Goal: Task Accomplishment & Management: Use online tool/utility

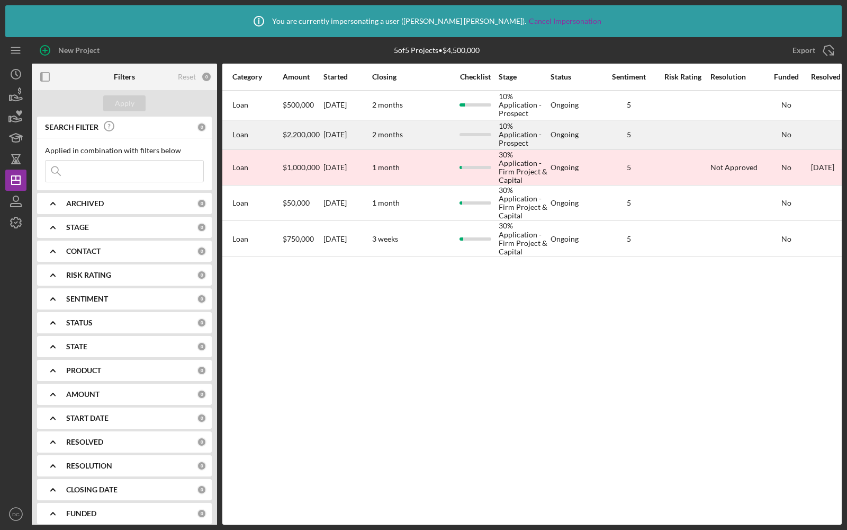
scroll to position [0, 509]
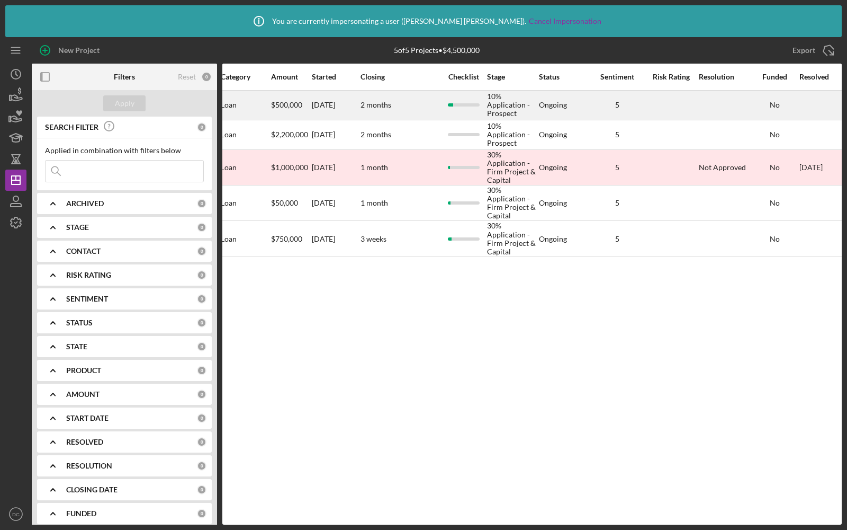
click at [658, 106] on div at bounding box center [671, 105] width 53 height 28
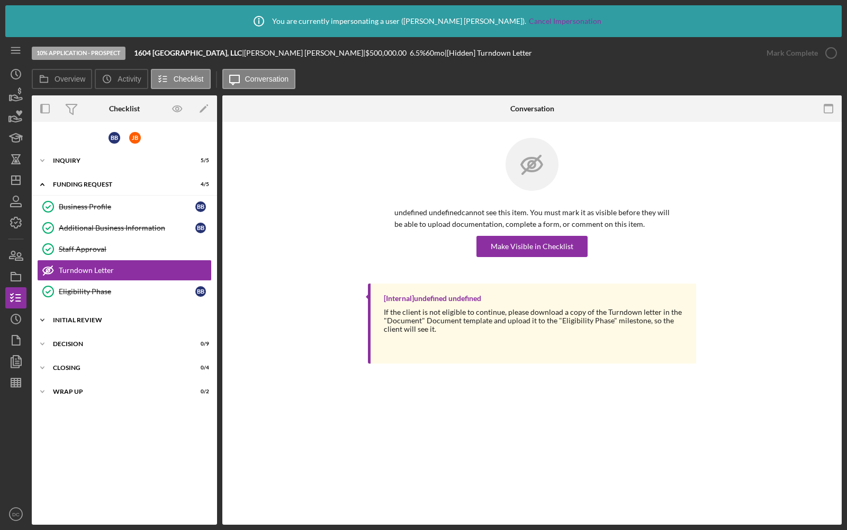
click at [105, 322] on div "Icon/Expander Initial Review 0 / 28" at bounding box center [124, 319] width 185 height 21
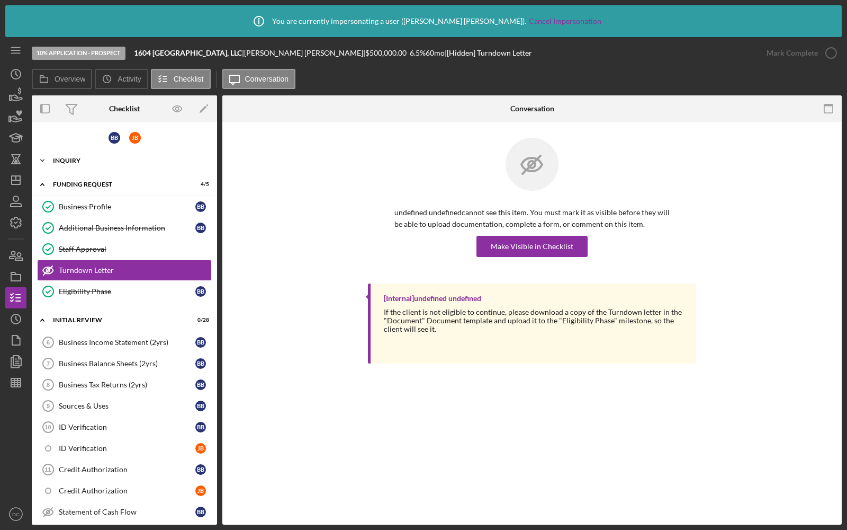
click at [102, 160] on div "Inquiry" at bounding box center [128, 160] width 151 height 6
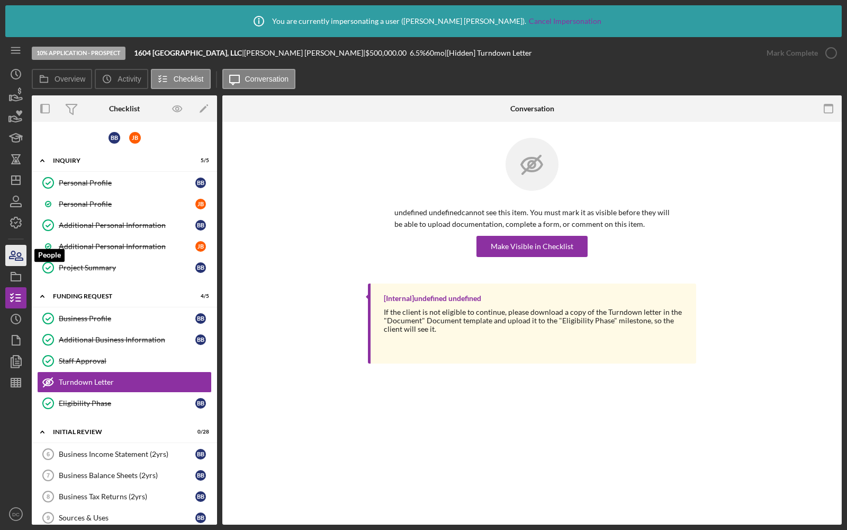
click at [19, 254] on icon "button" at bounding box center [16, 255] width 26 height 26
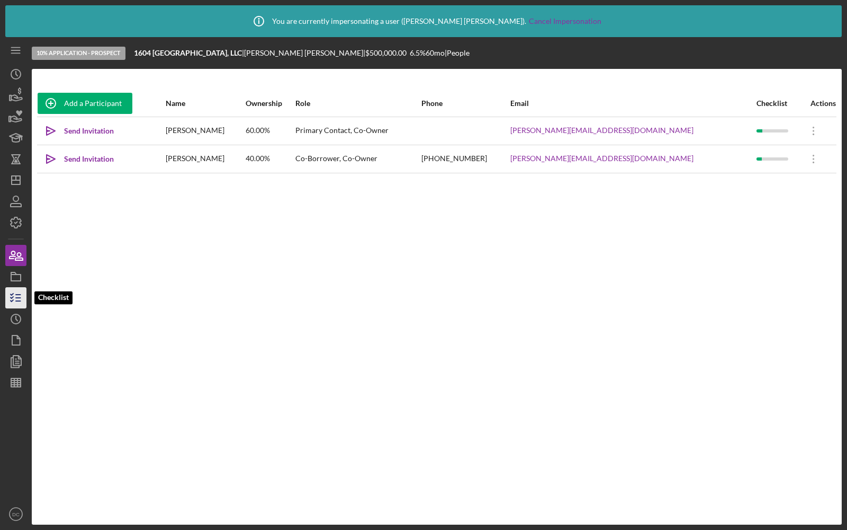
click at [17, 298] on line "button" at bounding box center [18, 298] width 5 height 0
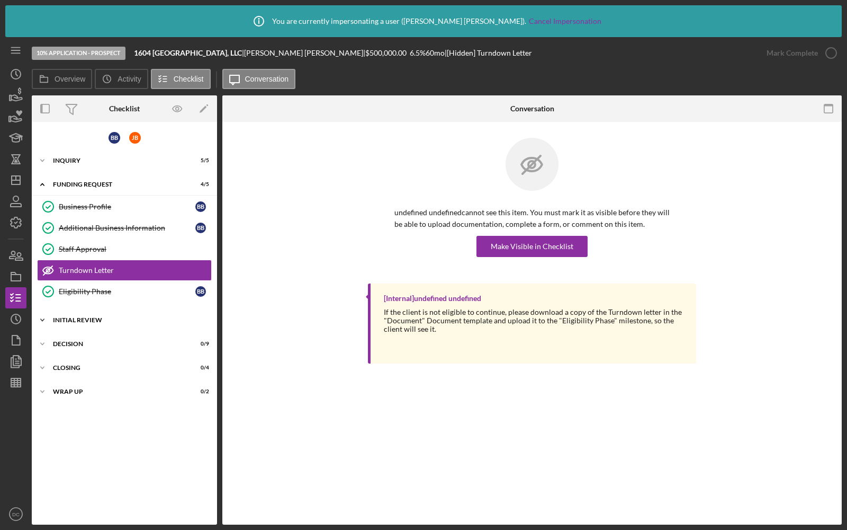
click at [100, 312] on div "Icon/Expander Initial Review 0 / 28" at bounding box center [124, 319] width 185 height 21
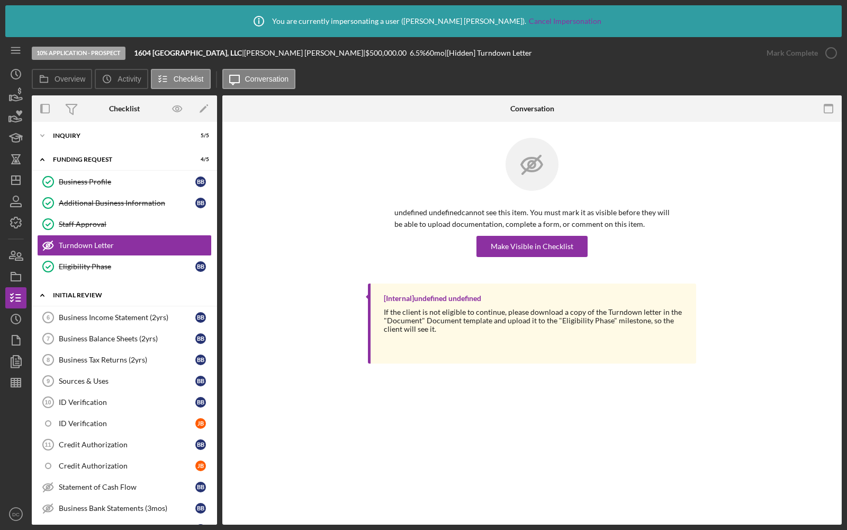
scroll to position [6, 0]
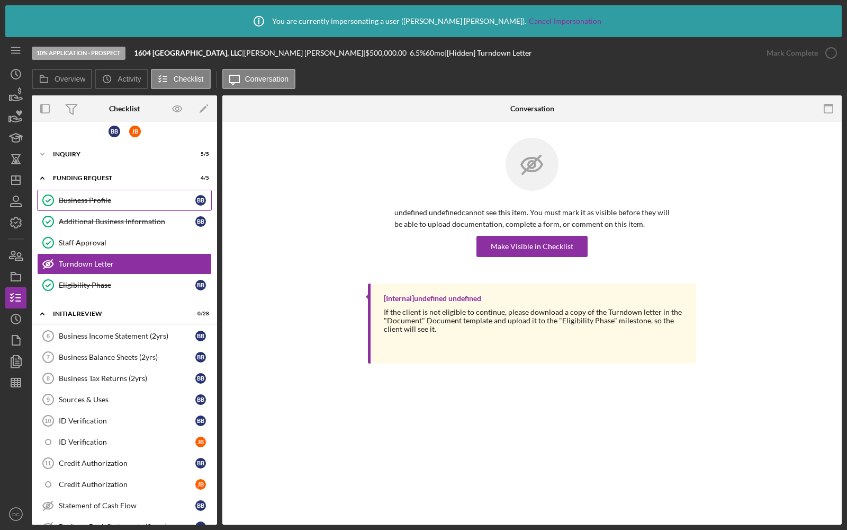
click at [101, 194] on link "Business Profile Business Profile B B" at bounding box center [124, 200] width 175 height 21
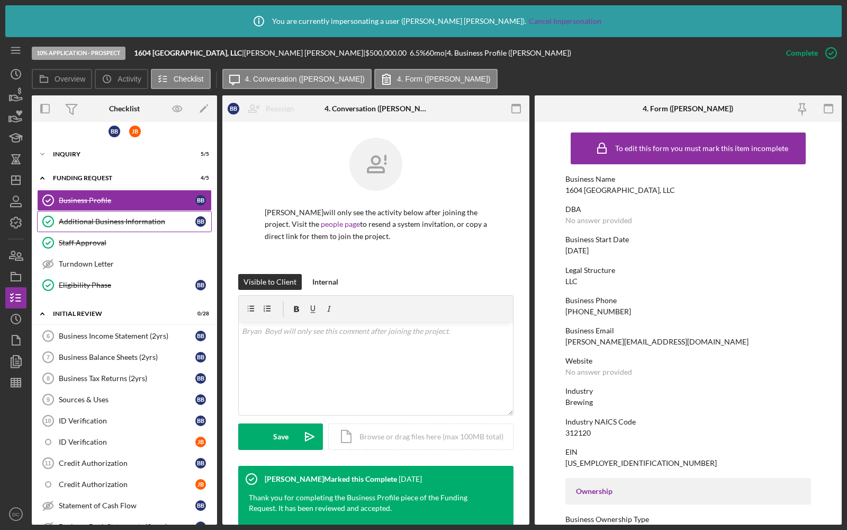
click at [115, 226] on link "Additional Business Information Additional Business Information B B" at bounding box center [124, 221] width 175 height 21
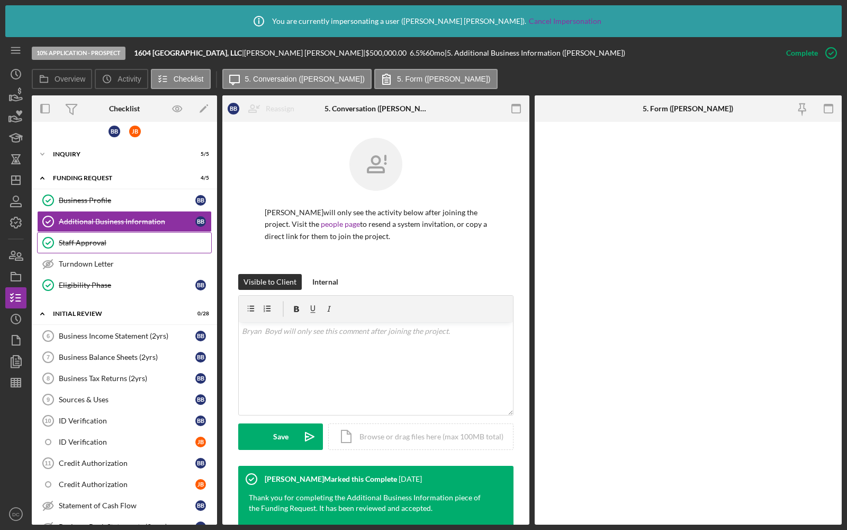
click at [113, 242] on div "Staff Approval" at bounding box center [135, 242] width 153 height 8
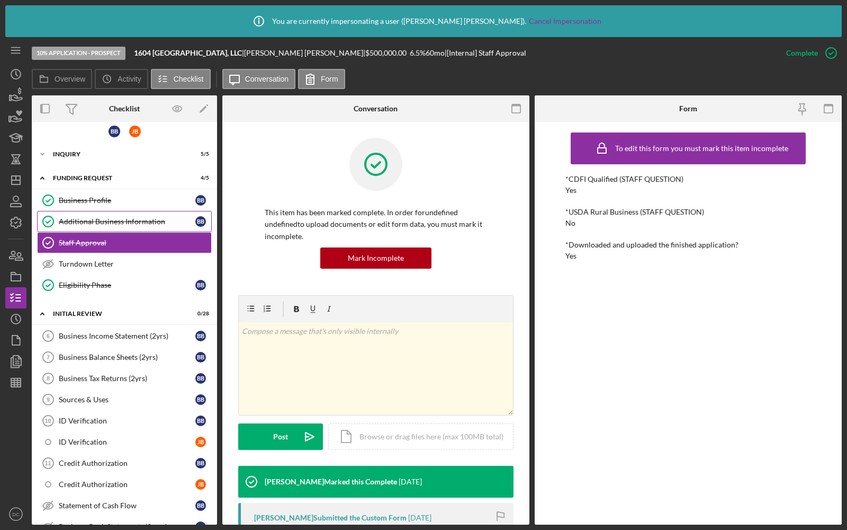
click at [123, 220] on div "Additional Business Information" at bounding box center [127, 221] width 137 height 8
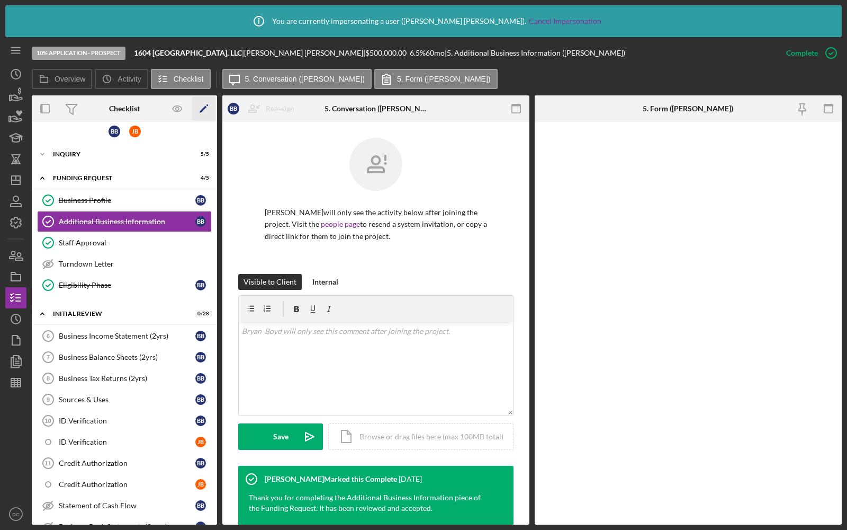
click at [205, 104] on icon "Icon/Edit" at bounding box center [204, 109] width 24 height 24
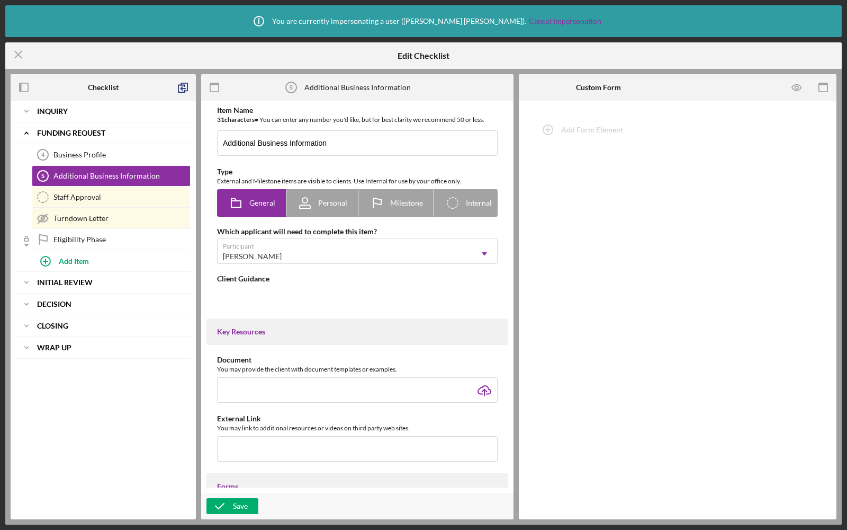
type textarea "<div>After reading these instructions, please click on "Complete the Form" to b…"
type textarea "<div> <div>Thank you for completing the Additional Business Information piece o…"
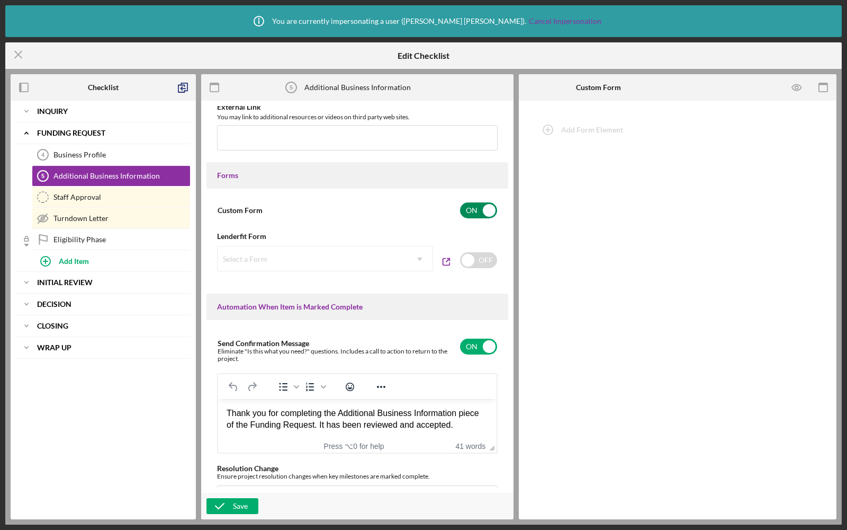
click at [473, 209] on input "checkbox" at bounding box center [478, 210] width 37 height 16
checkbox input "true"
click at [15, 55] on icon "Icon/Menu Close" at bounding box center [18, 54] width 26 height 26
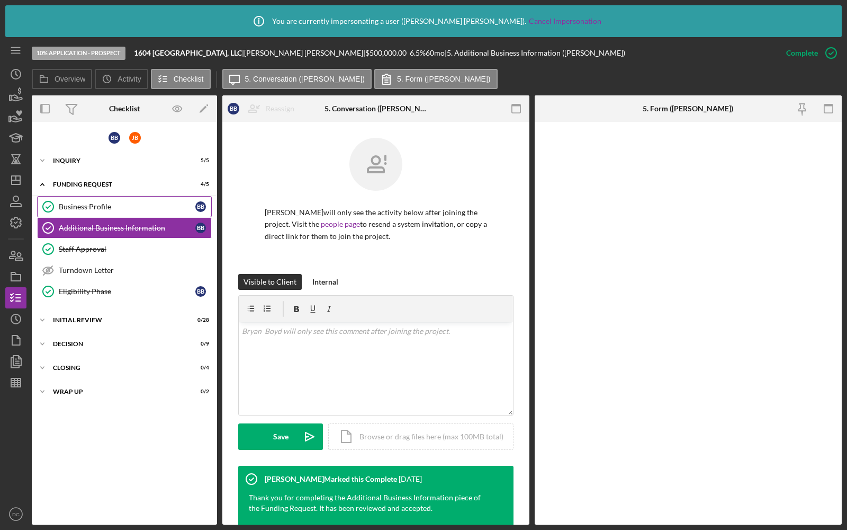
click at [103, 207] on div "Business Profile" at bounding box center [127, 206] width 137 height 8
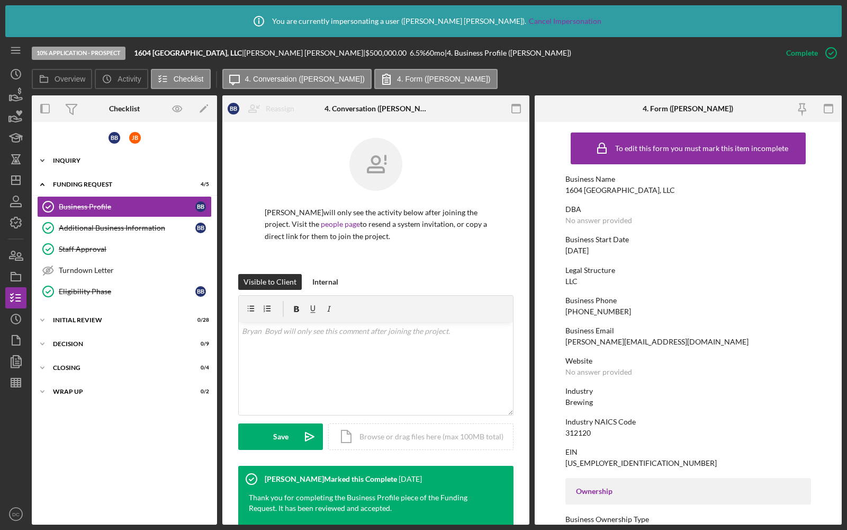
click at [89, 158] on div "Inquiry" at bounding box center [128, 160] width 151 height 6
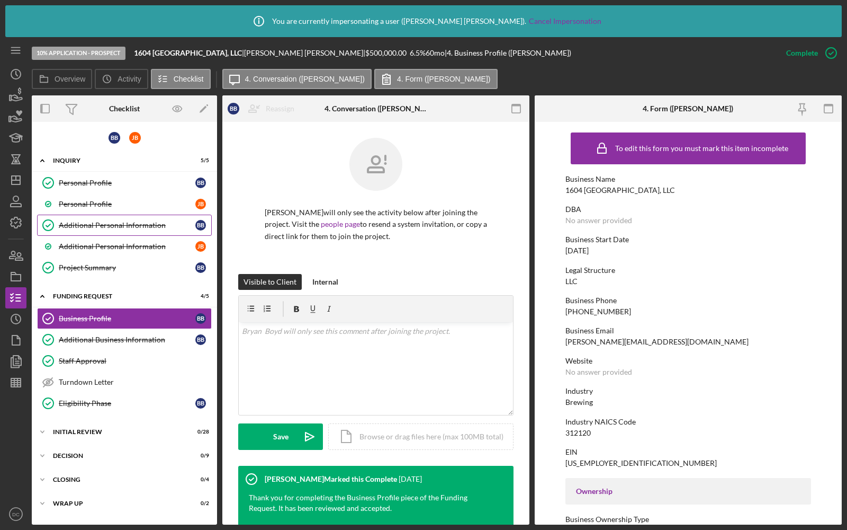
click at [92, 218] on link "Additional Personal Information Additional Personal Information B B" at bounding box center [124, 224] width 175 height 21
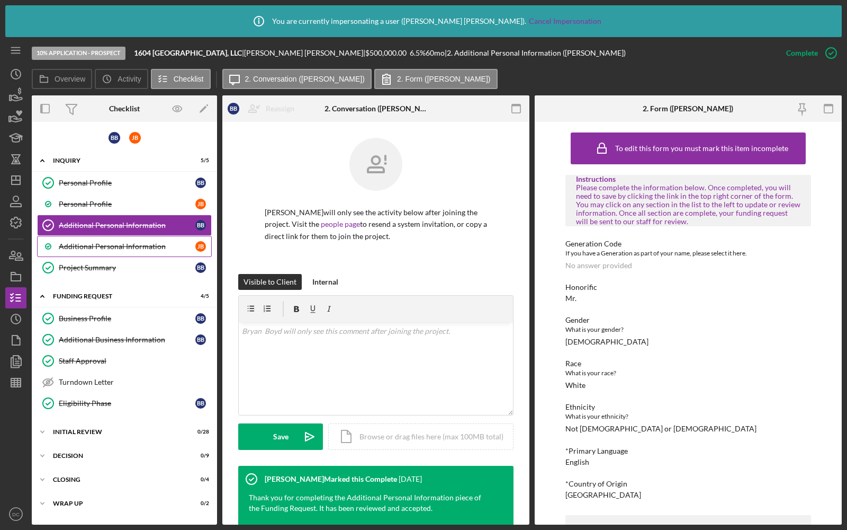
click at [98, 238] on link "Additional Personal Information [PERSON_NAME]" at bounding box center [124, 246] width 175 height 21
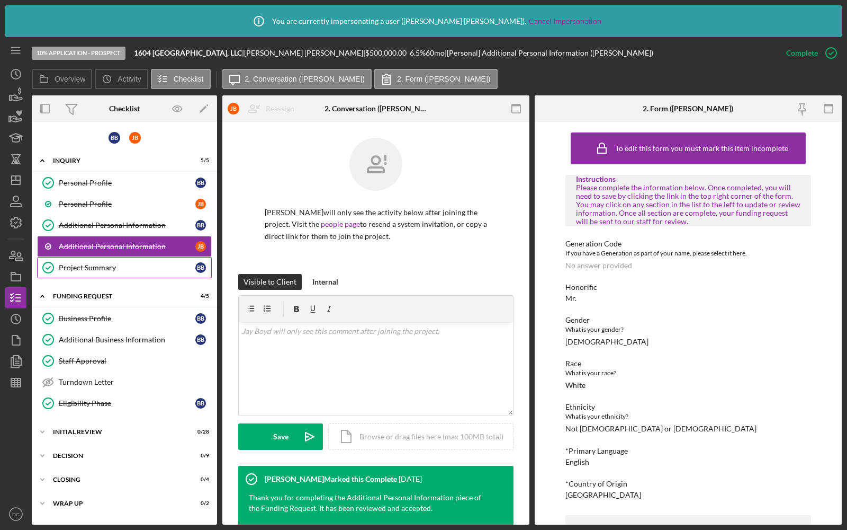
click at [98, 260] on link "Project Summary Project Summary B B" at bounding box center [124, 267] width 175 height 21
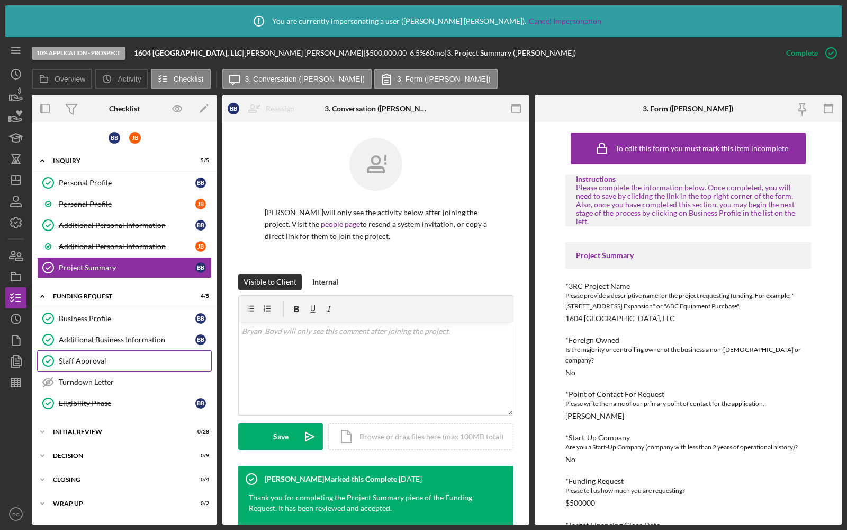
click at [89, 359] on div "Staff Approval" at bounding box center [135, 360] width 153 height 8
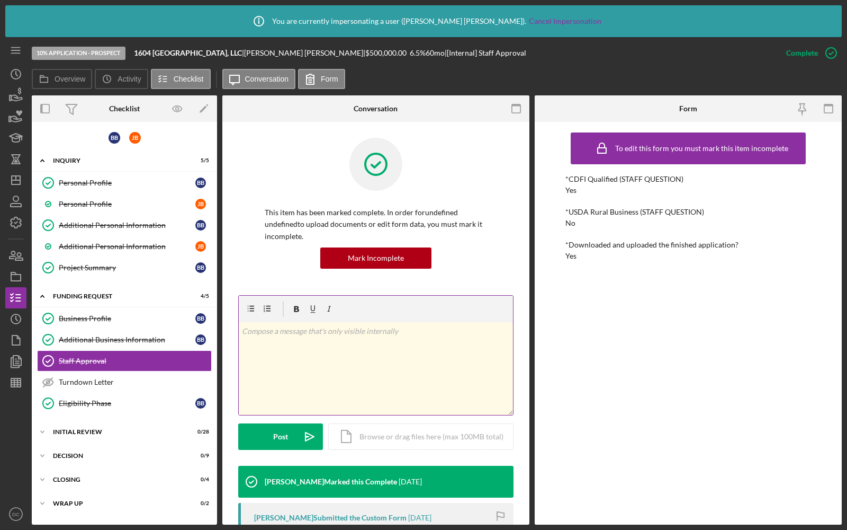
scroll to position [160, 0]
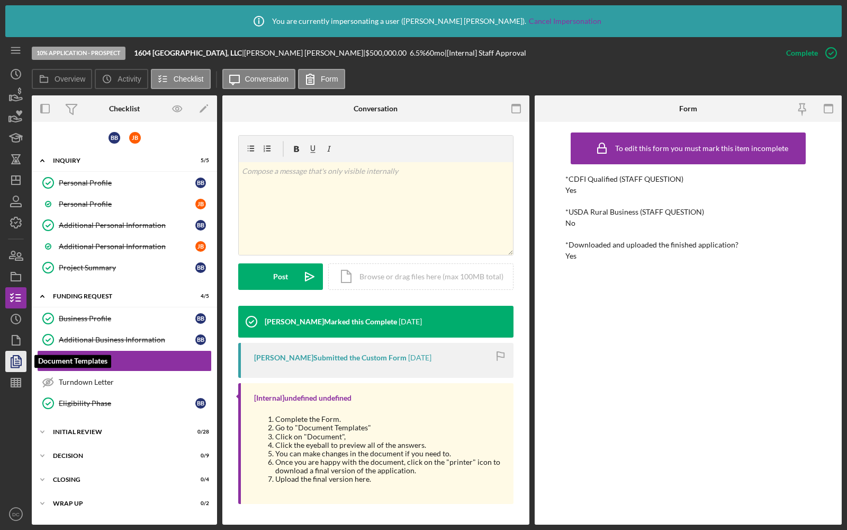
click at [16, 361] on icon "button" at bounding box center [17, 361] width 4 height 4
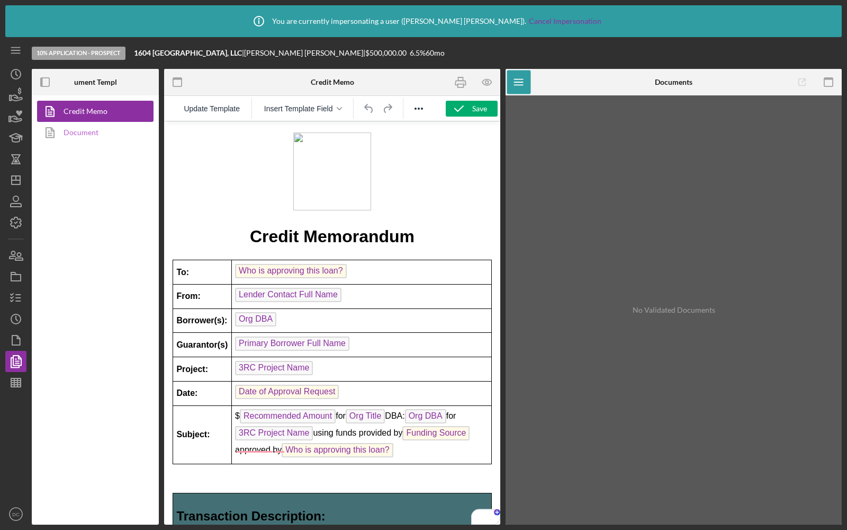
click at [59, 136] on icon at bounding box center [50, 132] width 26 height 26
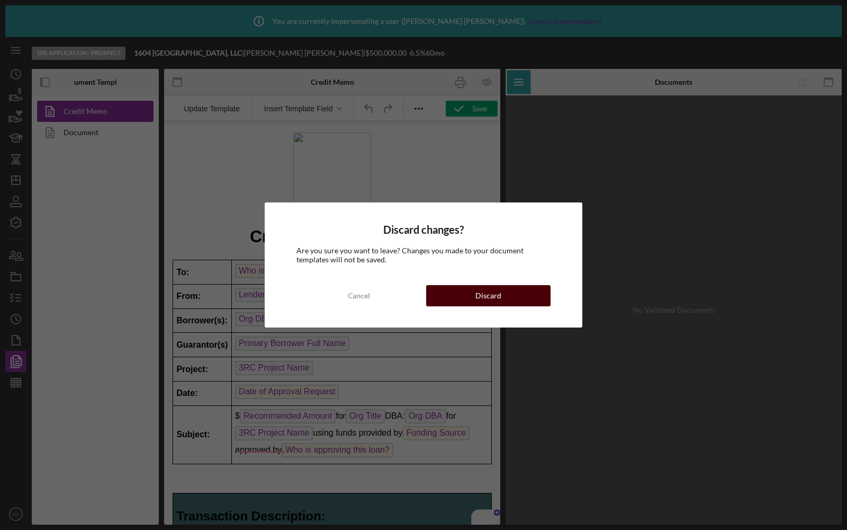
click at [483, 296] on div "Discard" at bounding box center [489, 295] width 26 height 21
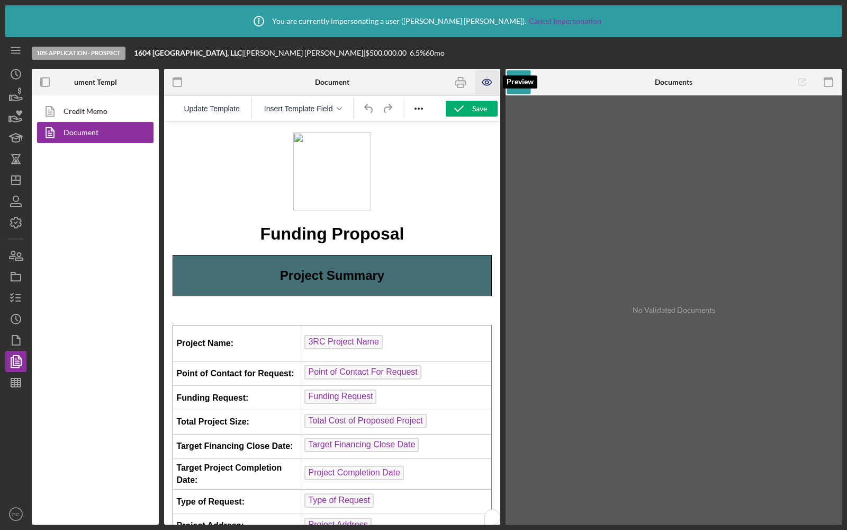
click at [484, 82] on icon "button" at bounding box center [488, 82] width 24 height 24
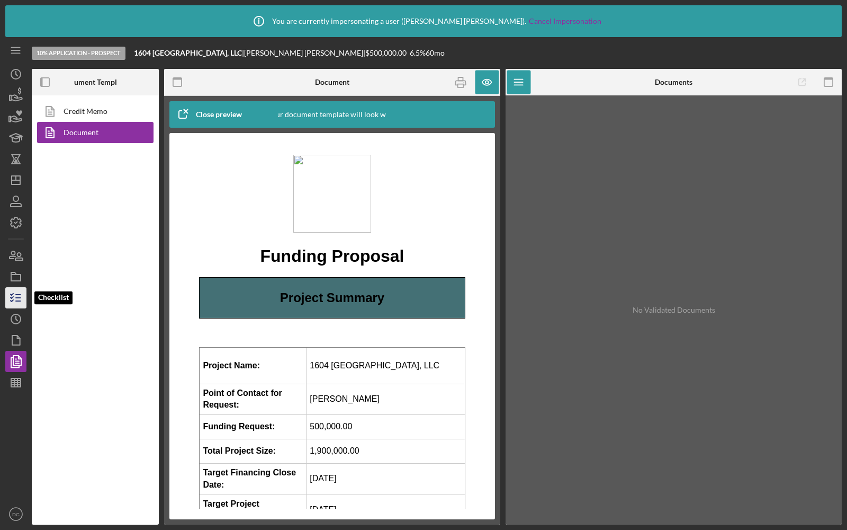
click at [11, 297] on icon "button" at bounding box center [16, 297] width 26 height 26
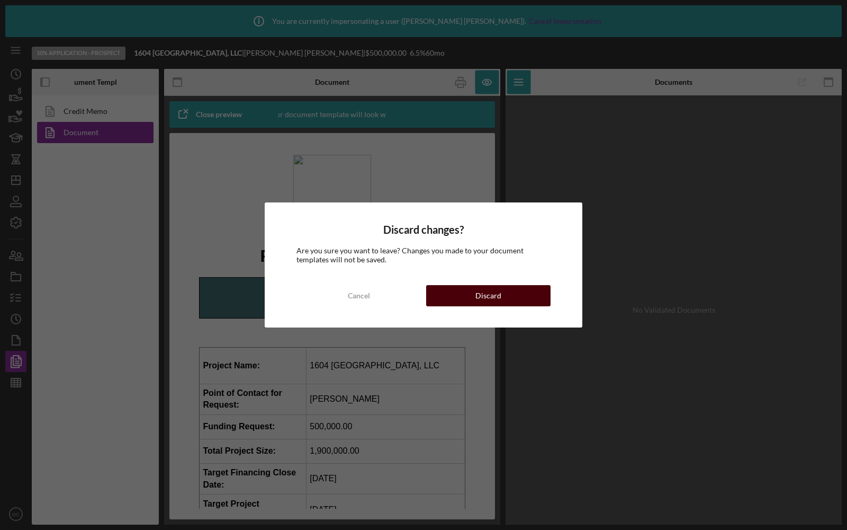
click at [481, 293] on div "Discard" at bounding box center [489, 295] width 26 height 21
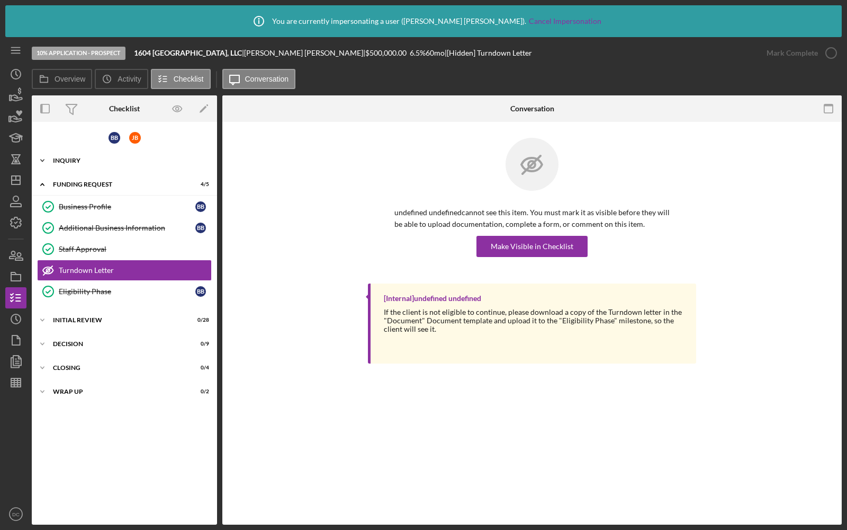
click at [106, 158] on div "Inquiry" at bounding box center [128, 160] width 151 height 6
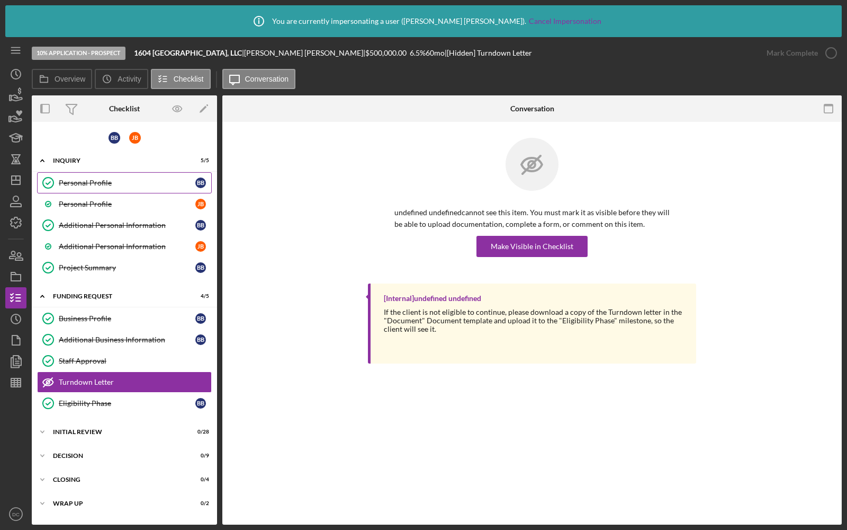
click at [102, 184] on div "Personal Profile" at bounding box center [127, 182] width 137 height 8
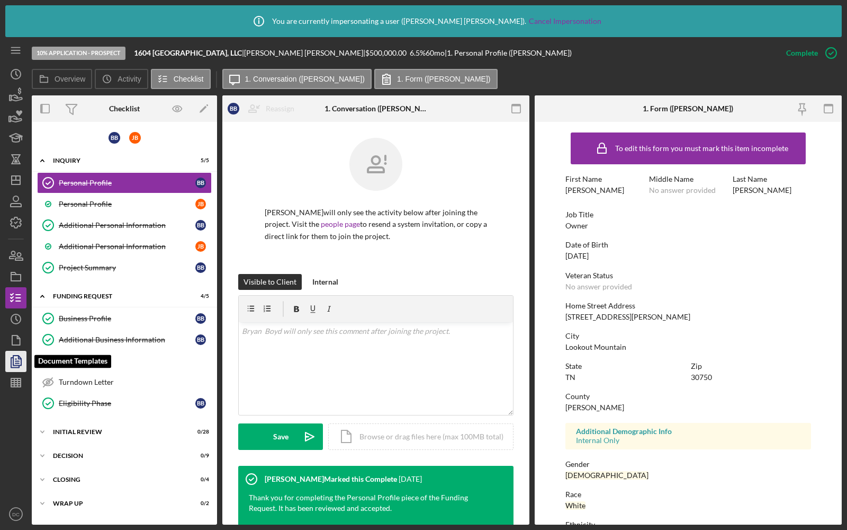
click at [21, 366] on icon "button" at bounding box center [16, 361] width 26 height 26
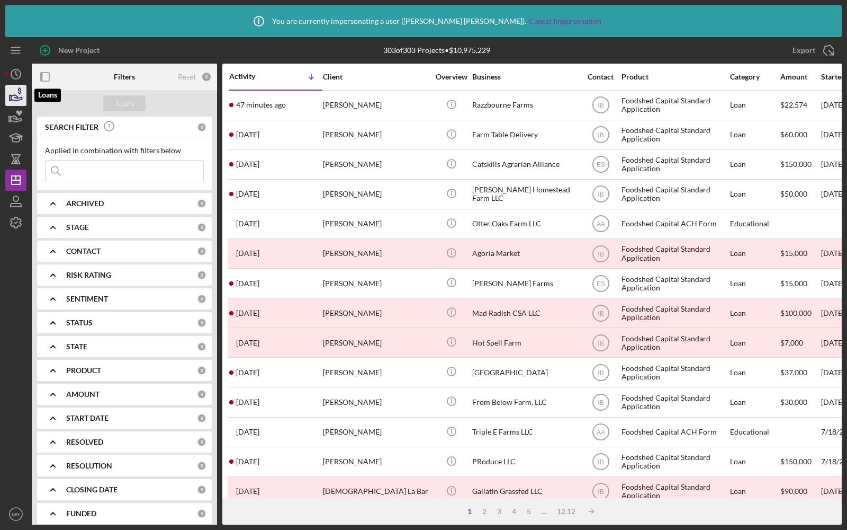
click at [17, 98] on icon "button" at bounding box center [16, 98] width 11 height 6
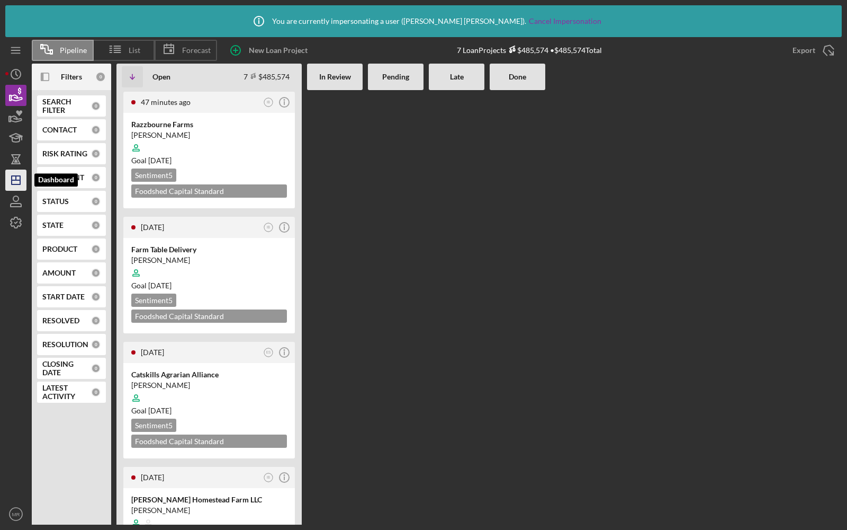
click at [13, 174] on icon "Icon/Dashboard" at bounding box center [16, 180] width 26 height 26
